Goal: Transaction & Acquisition: Subscribe to service/newsletter

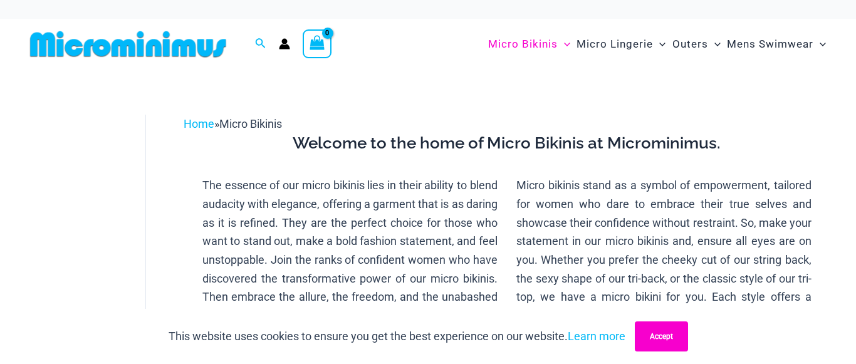
click at [670, 334] on button "Accept" at bounding box center [661, 337] width 53 height 30
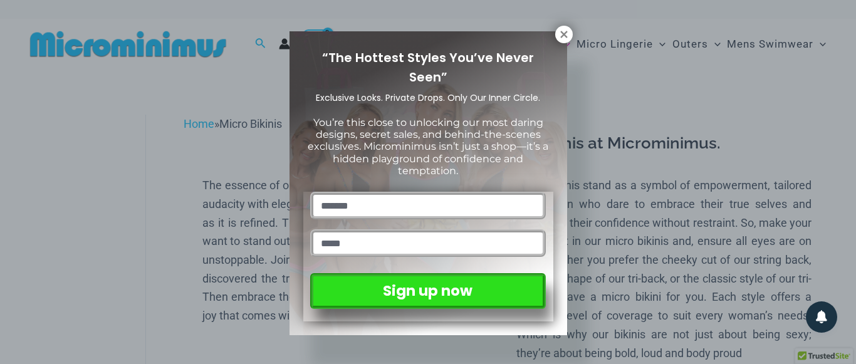
type input "*******"
click at [358, 238] on input "email" at bounding box center [427, 243] width 235 height 28
type input "*"
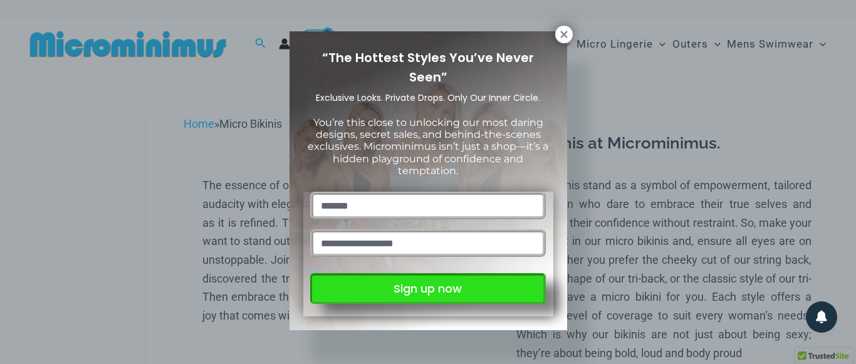
type input "**********"
click at [428, 297] on button "Sign up now" at bounding box center [427, 288] width 235 height 31
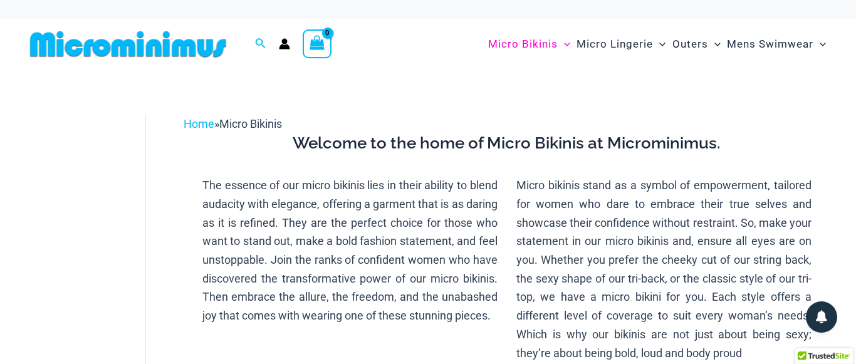
click at [283, 47] on icon "Account icon link" at bounding box center [285, 47] width 11 height 5
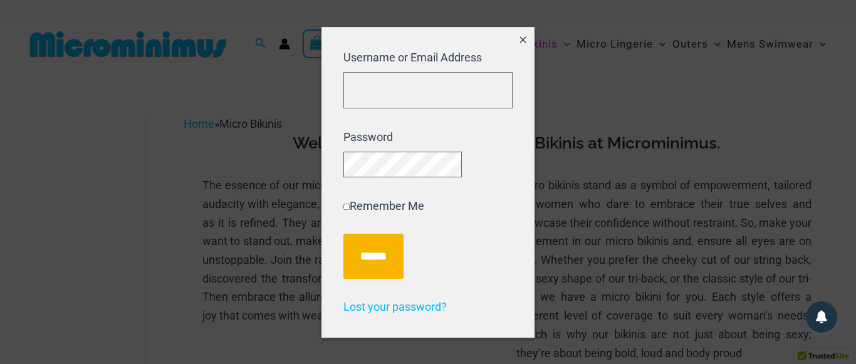
click at [278, 131] on div at bounding box center [428, 182] width 856 height 364
click at [522, 37] on icon "Close popup" at bounding box center [523, 40] width 6 height 6
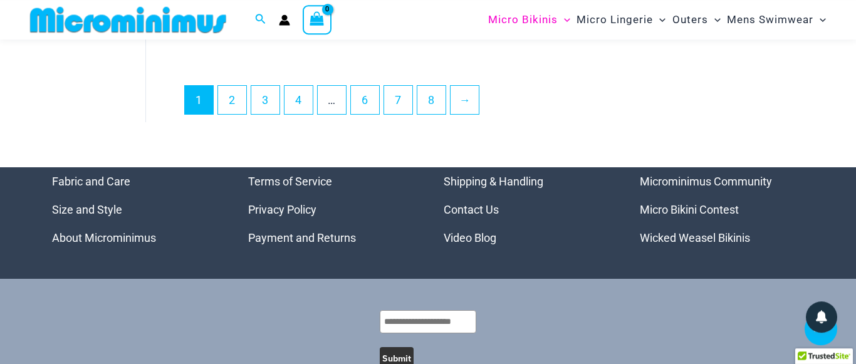
scroll to position [3186, 0]
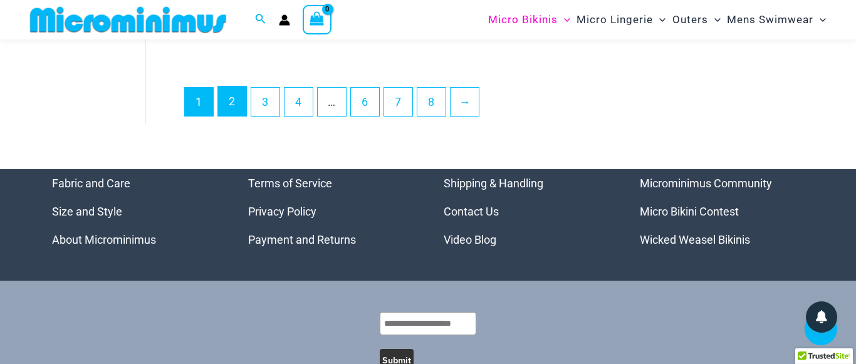
click at [239, 116] on link "2" at bounding box center [232, 101] width 28 height 29
